Goal: Transaction & Acquisition: Purchase product/service

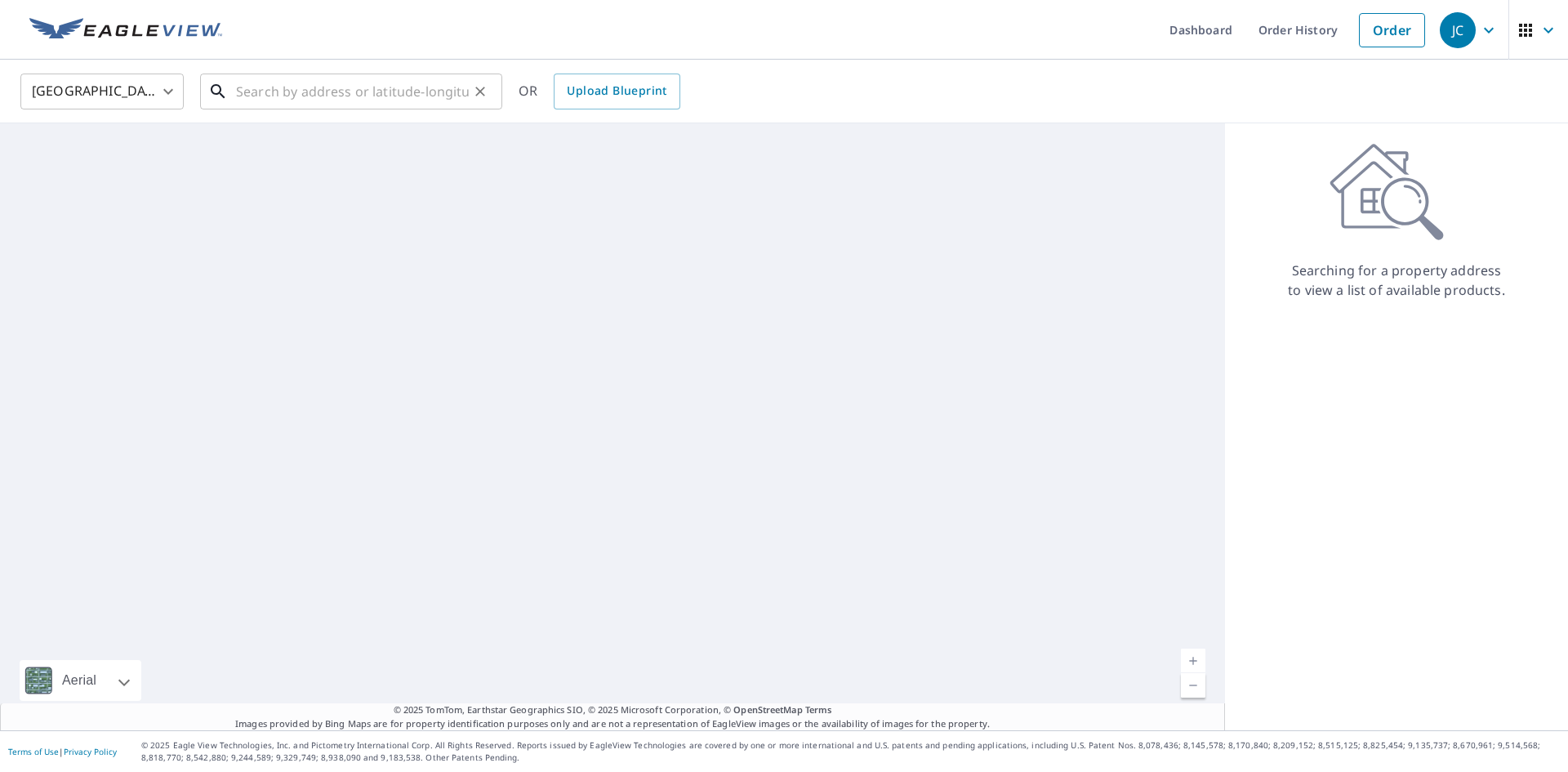
click at [331, 89] on input "text" at bounding box center [352, 92] width 232 height 46
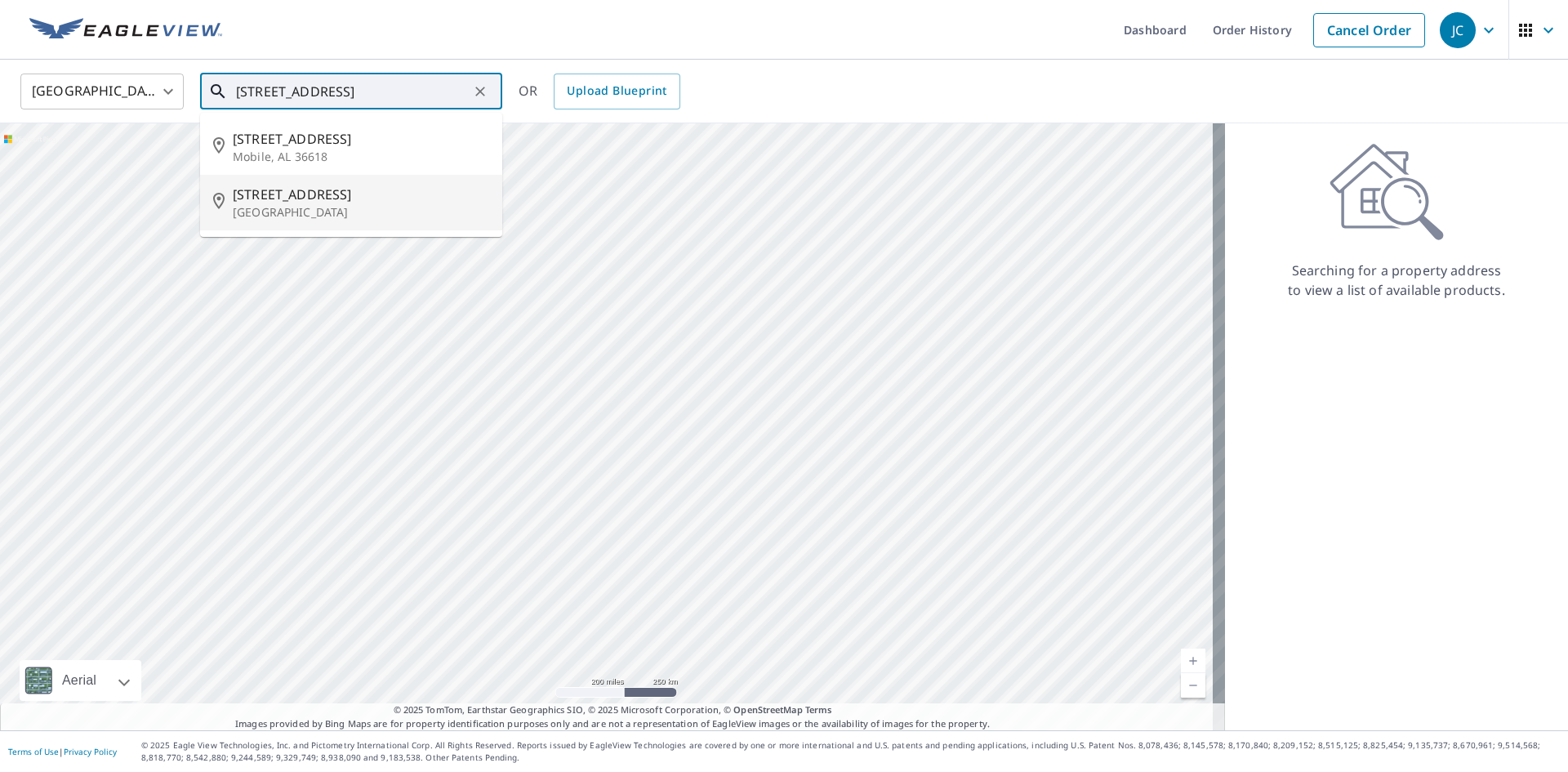
click at [406, 189] on span "[STREET_ADDRESS]" at bounding box center [361, 194] width 256 height 19
type input "[STREET_ADDRESS]"
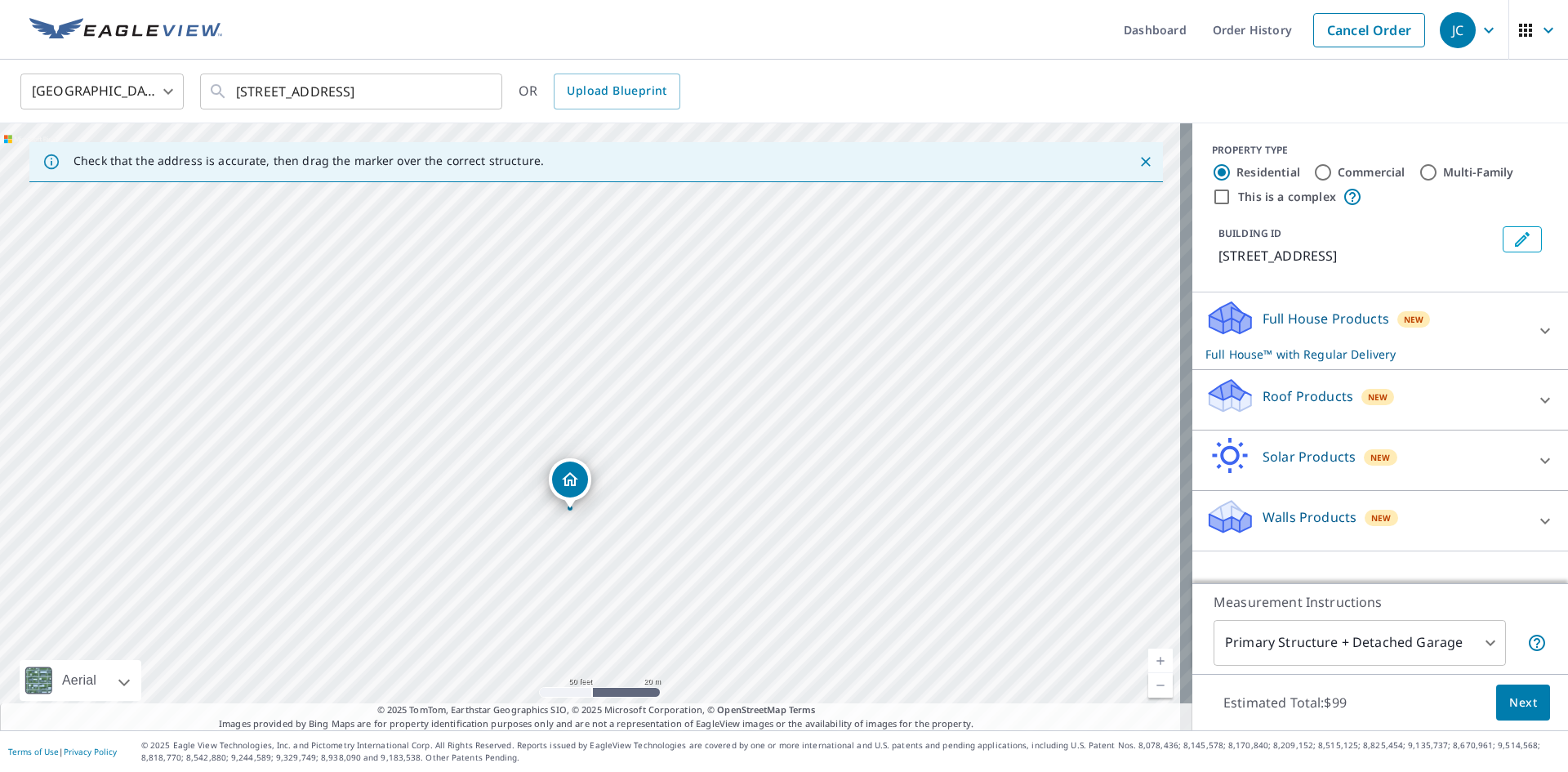
click at [1489, 333] on div "Full House Products New Full House™ with Regular Delivery" at bounding box center [1366, 332] width 320 height 64
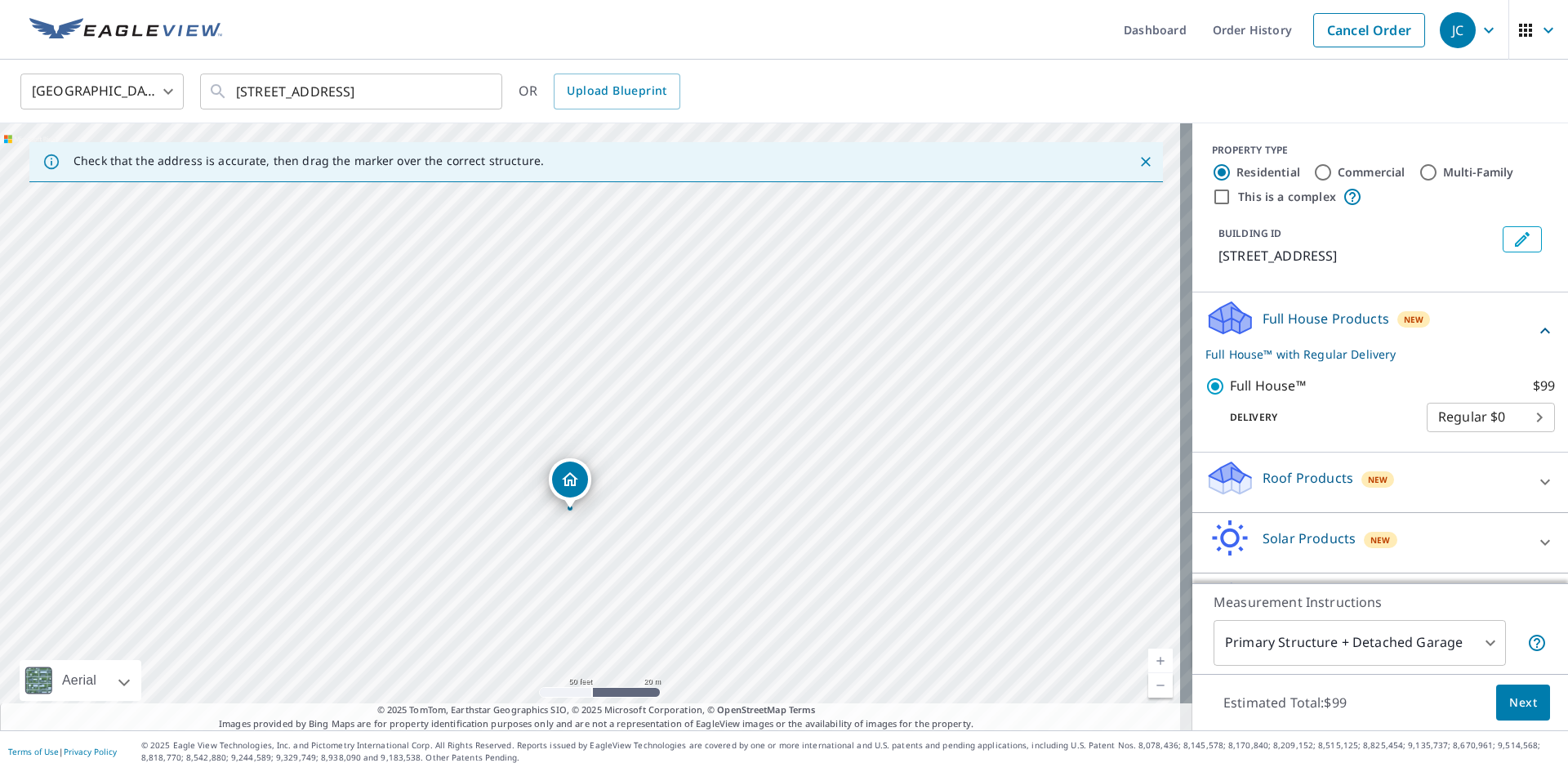
click at [1491, 346] on div "Full House Products New Full House™ with Regular Delivery" at bounding box center [1370, 332] width 330 height 64
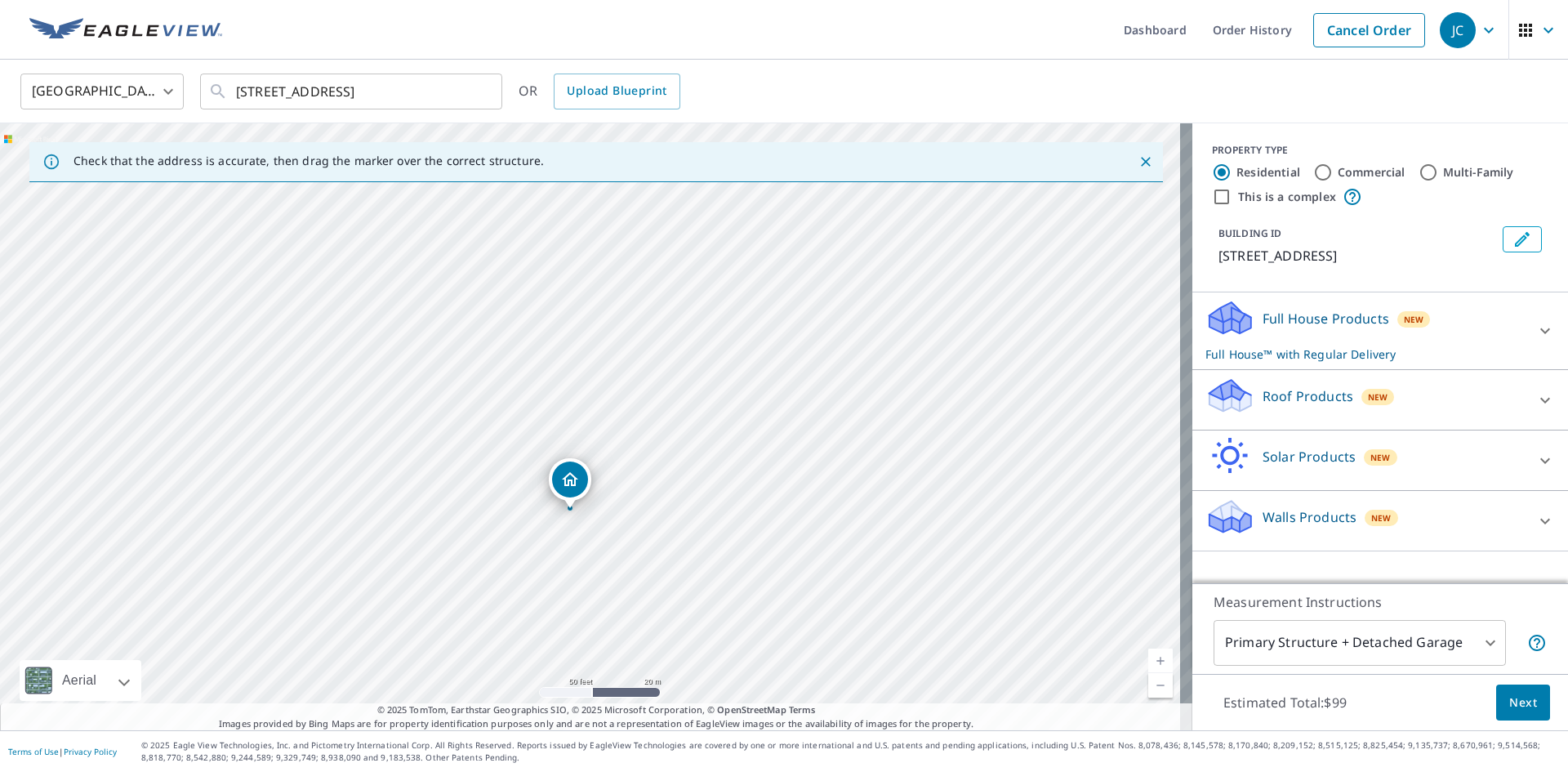
click at [1447, 397] on div "Roof Products New" at bounding box center [1366, 399] width 320 height 47
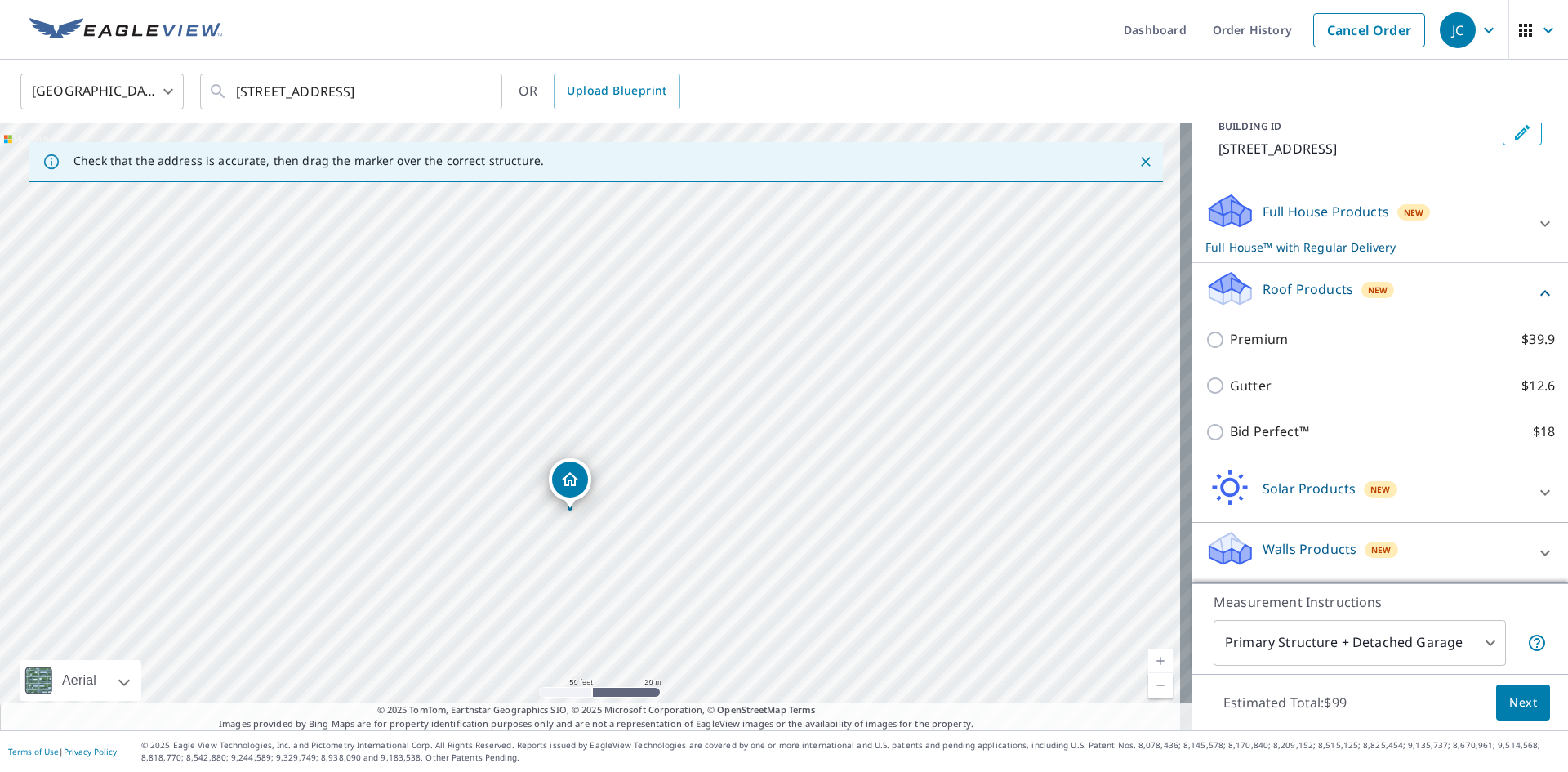
scroll to position [126, 0]
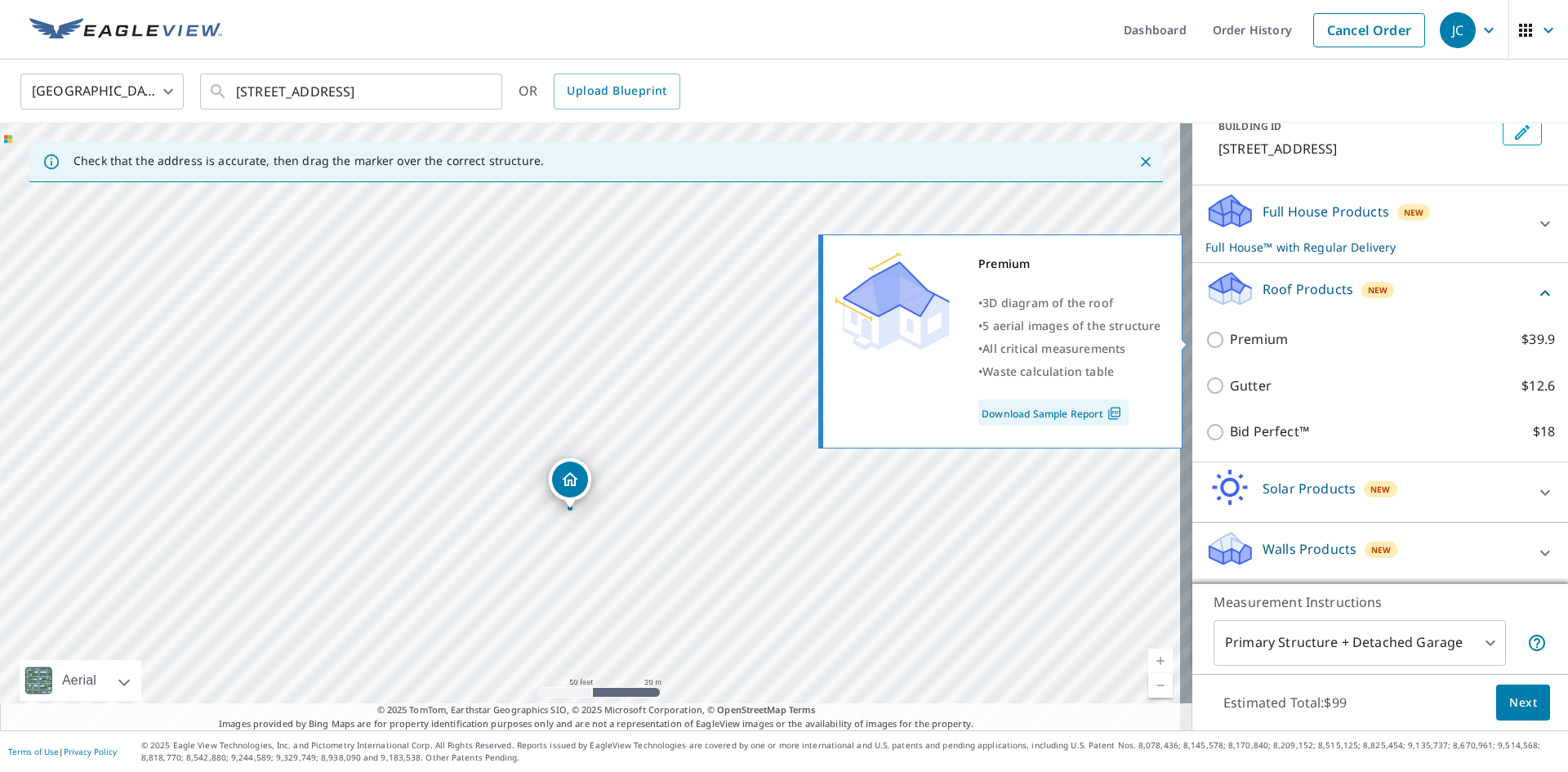
click at [1313, 338] on label "Premium $39.9" at bounding box center [1392, 340] width 325 height 20
click at [1230, 338] on input "Premium $39.9" at bounding box center [1217, 339] width 25 height 19
checkbox input "true"
checkbox input "false"
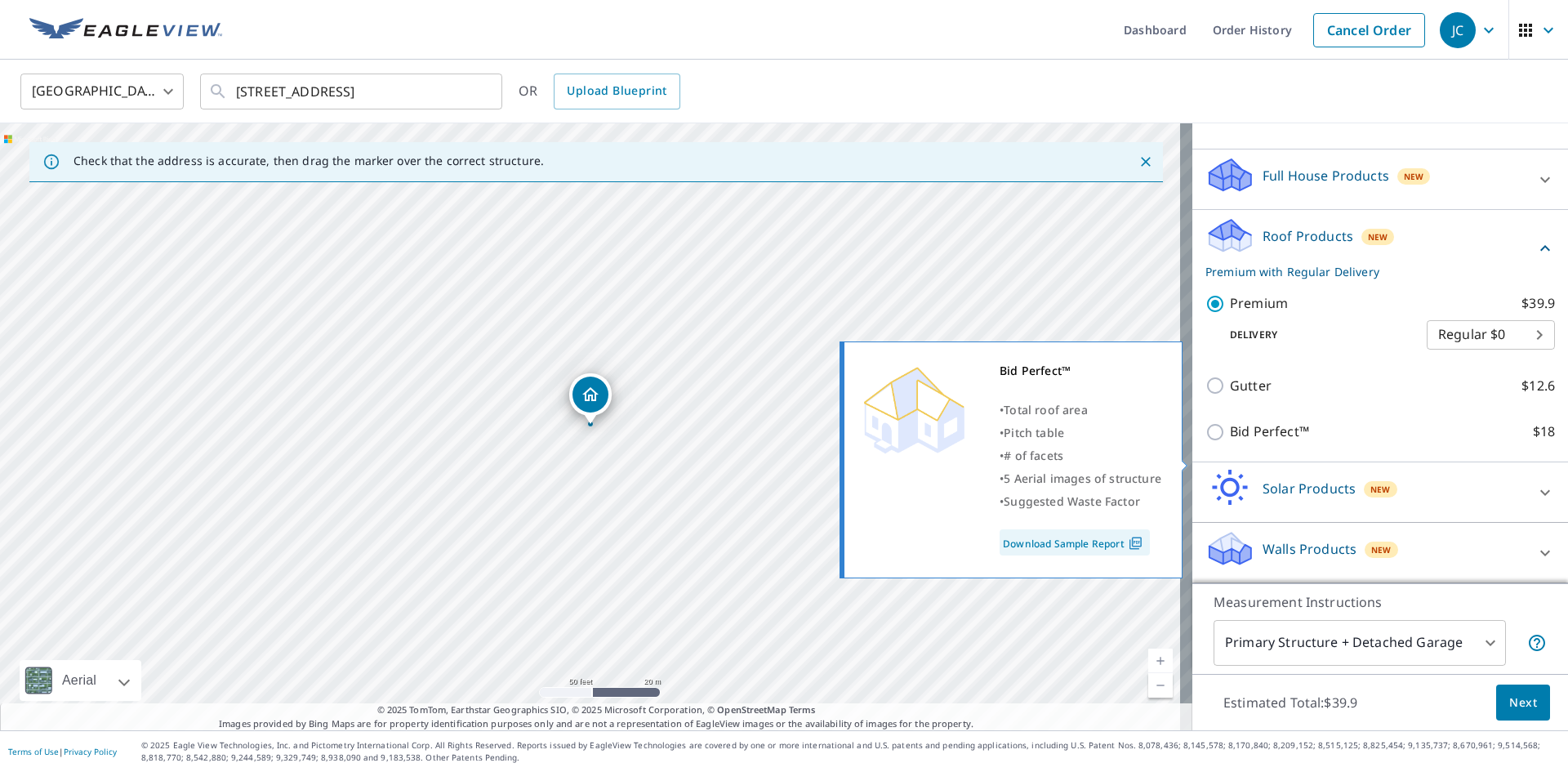
scroll to position [163, 0]
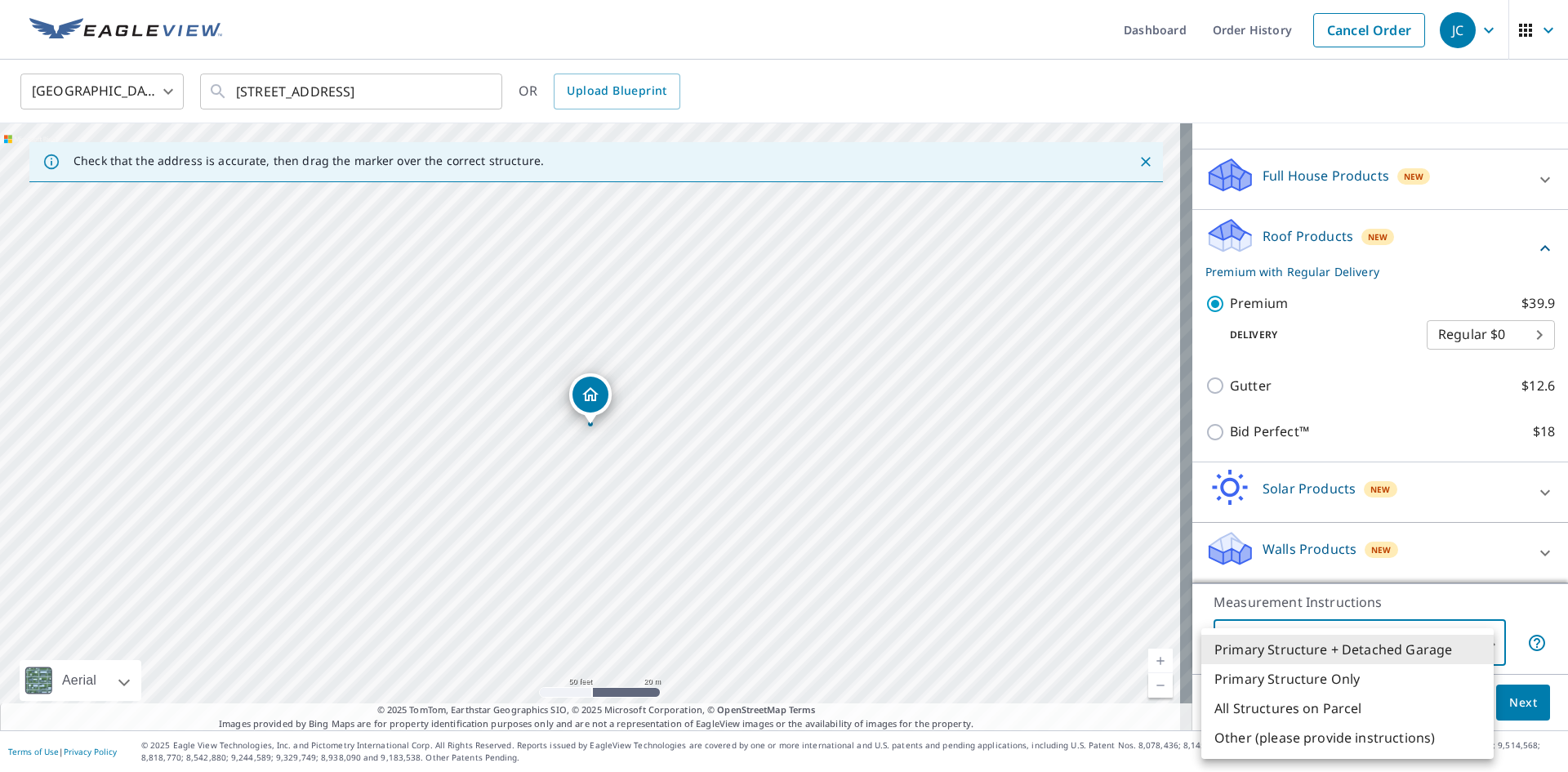
click at [1238, 635] on body "JC JC Dashboard Order History Cancel Order JC [GEOGRAPHIC_DATA] [GEOGRAPHIC_DAT…" at bounding box center [784, 386] width 1568 height 772
click at [1280, 685] on li "Primary Structure Only" at bounding box center [1347, 679] width 292 height 29
type input "2"
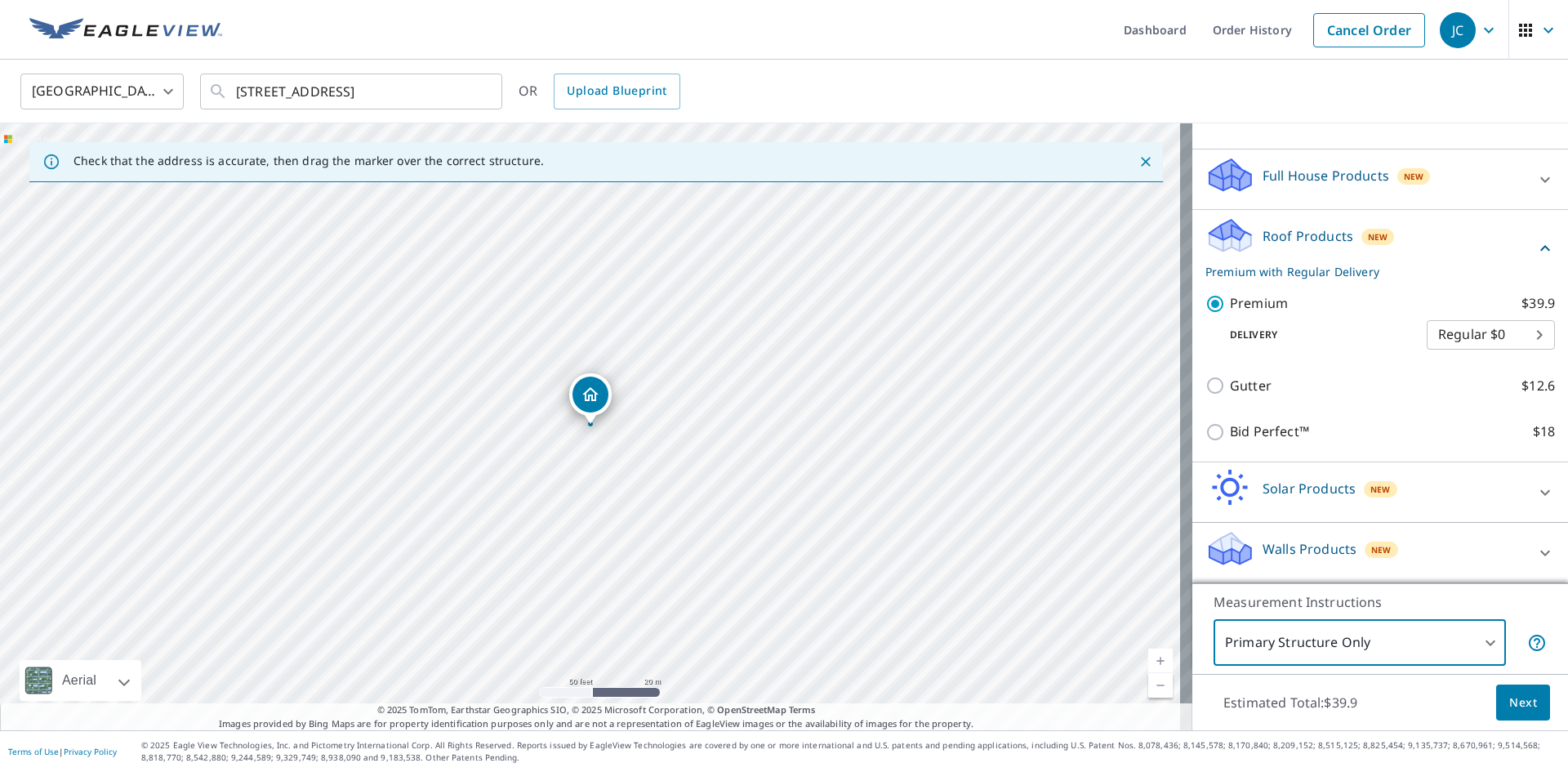
click at [1519, 700] on span "Next" at bounding box center [1523, 703] width 27 height 20
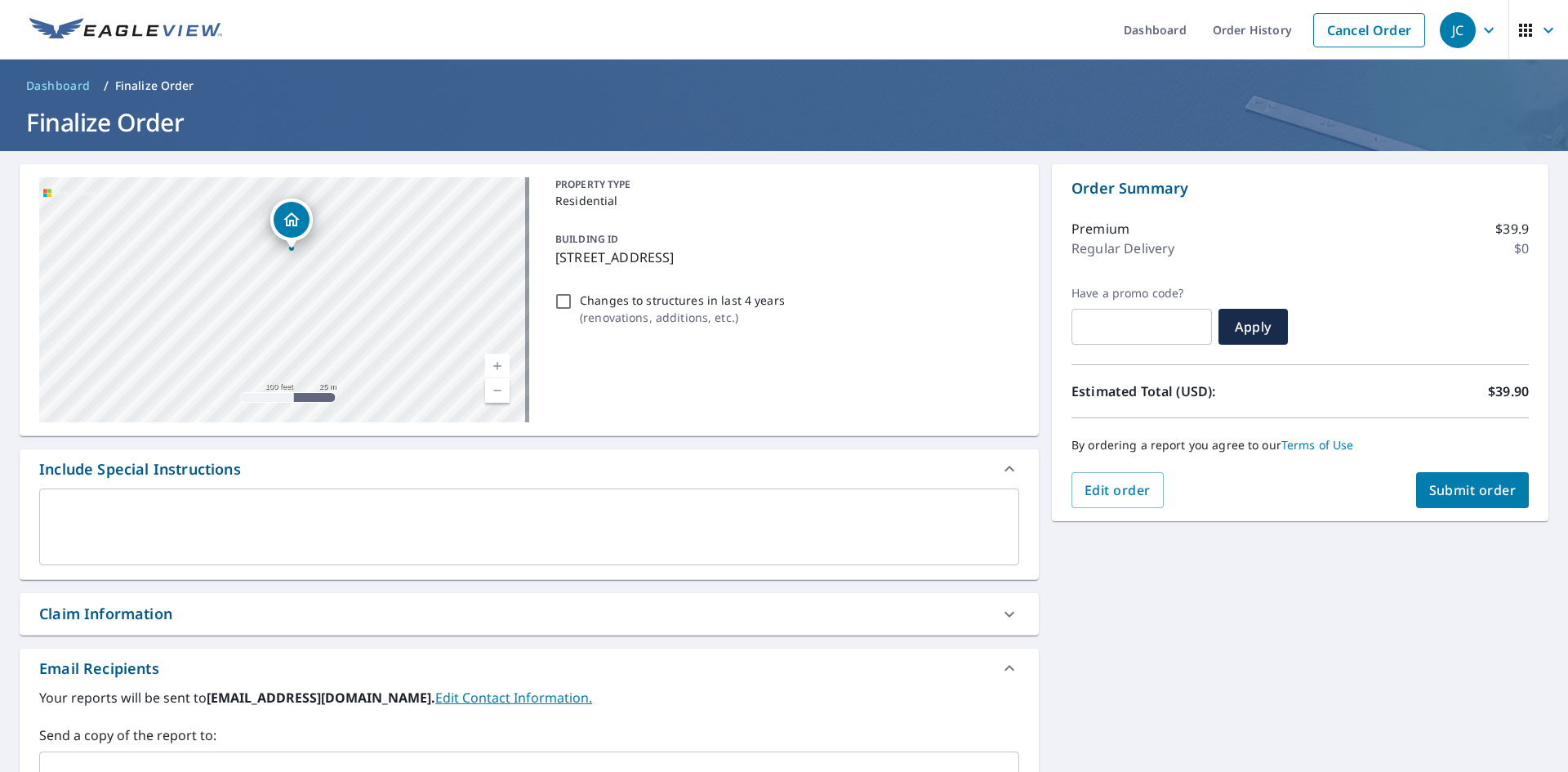
drag, startPoint x: 287, startPoint y: 246, endPoint x: 364, endPoint y: 303, distance: 95.8
click at [364, 301] on div "[STREET_ADDRESS]" at bounding box center [284, 300] width 490 height 245
drag, startPoint x: 324, startPoint y: 285, endPoint x: 391, endPoint y: 343, distance: 88.6
click at [389, 343] on div "[STREET_ADDRESS]" at bounding box center [284, 300] width 490 height 245
drag, startPoint x: 401, startPoint y: 337, endPoint x: 422, endPoint y: 350, distance: 24.7
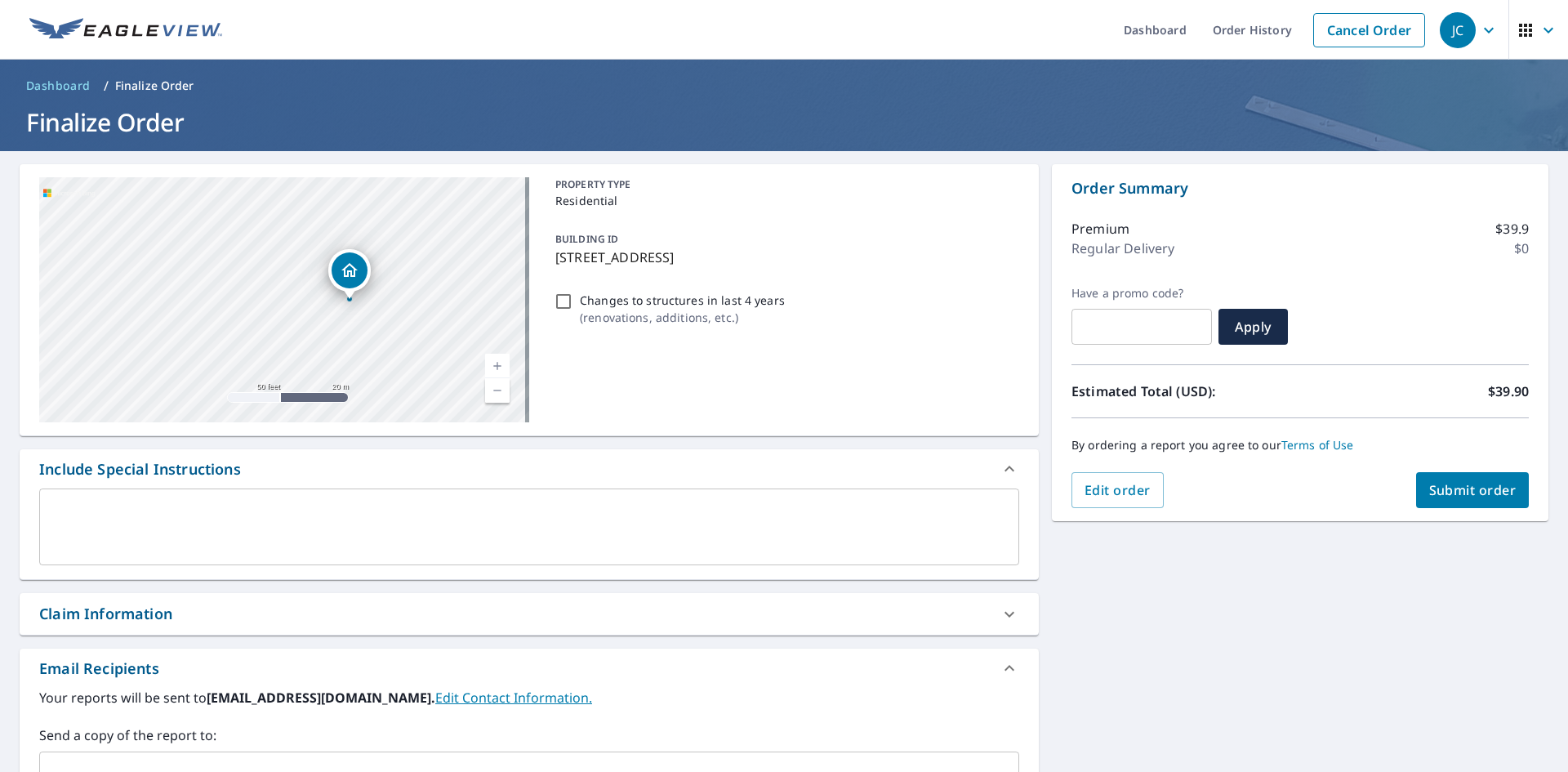
click at [418, 348] on div "[STREET_ADDRESS]" at bounding box center [284, 300] width 490 height 245
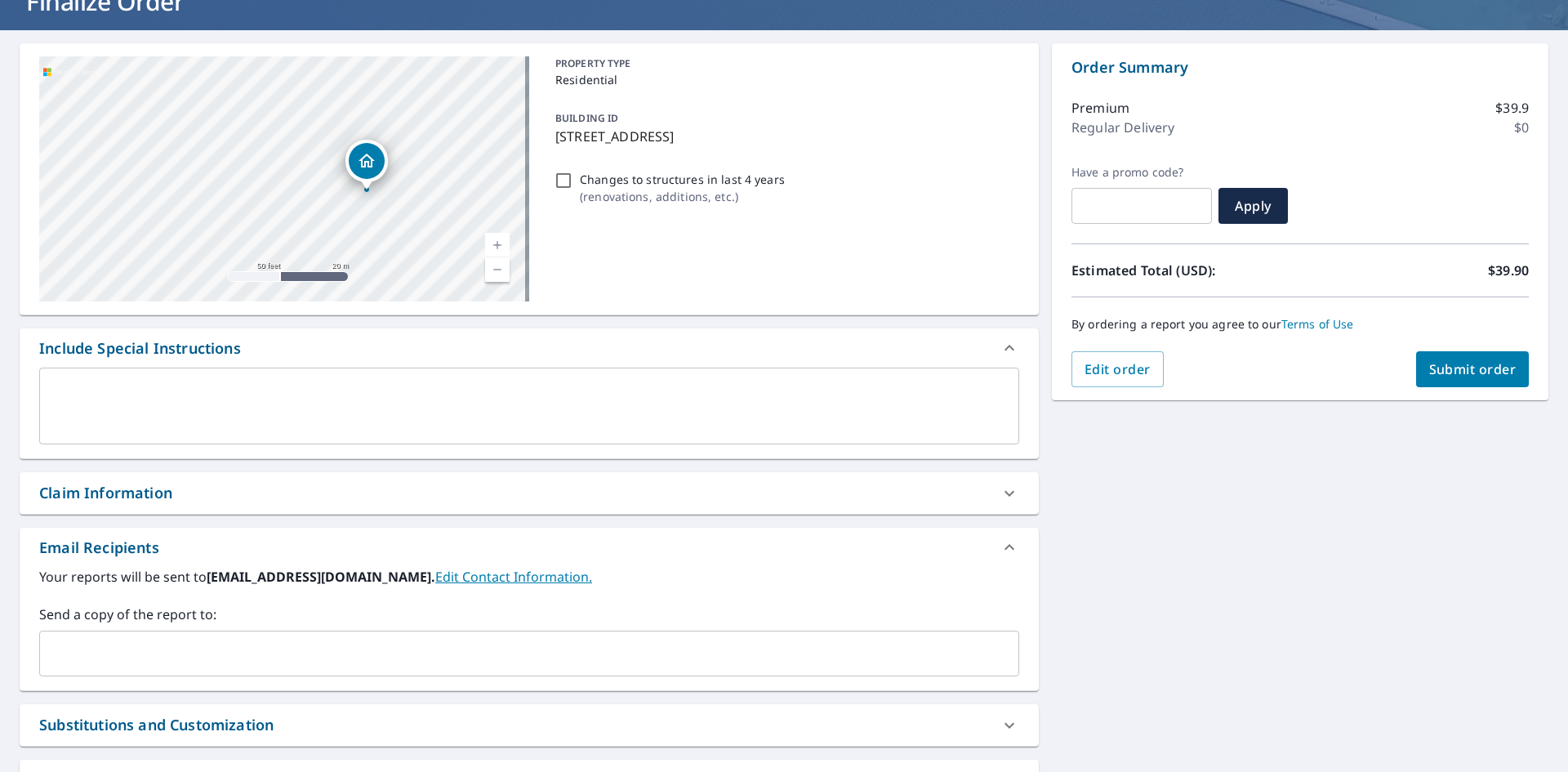
scroll to position [268, 0]
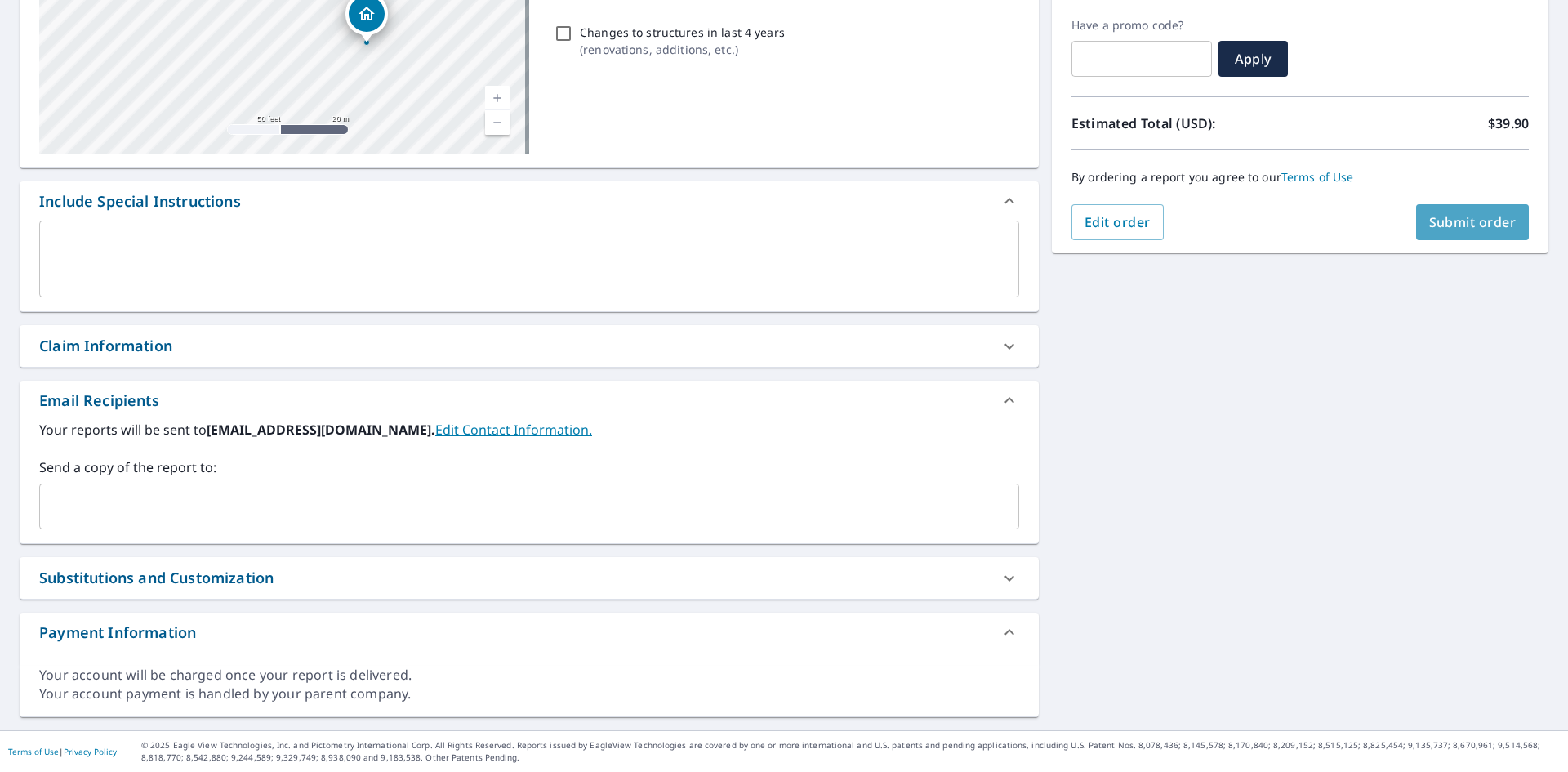
click at [1433, 225] on span "Submit order" at bounding box center [1473, 223] width 87 height 18
checkbox input "true"
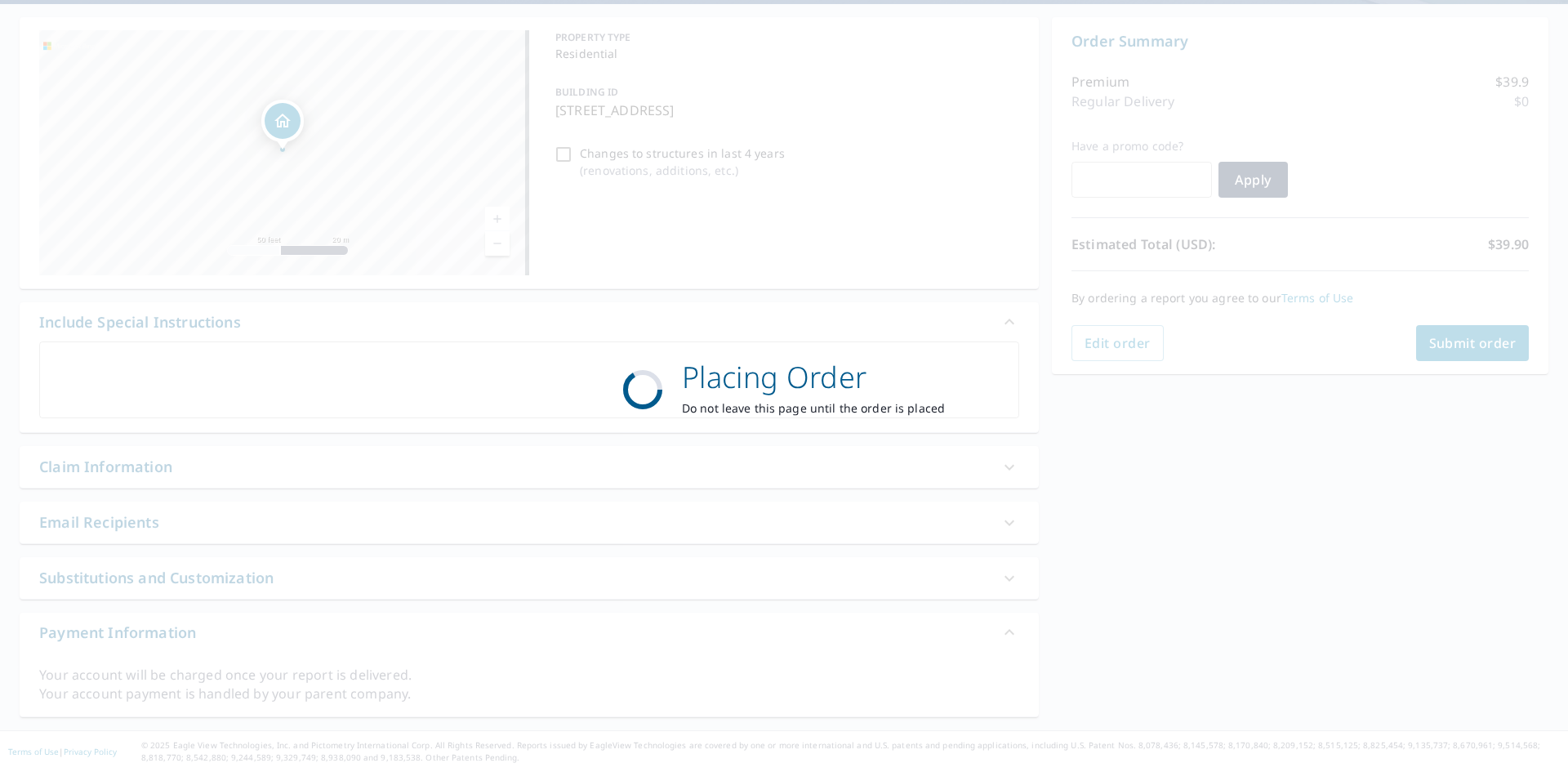
scroll to position [147, 0]
